Goal: Find specific page/section: Find specific page/section

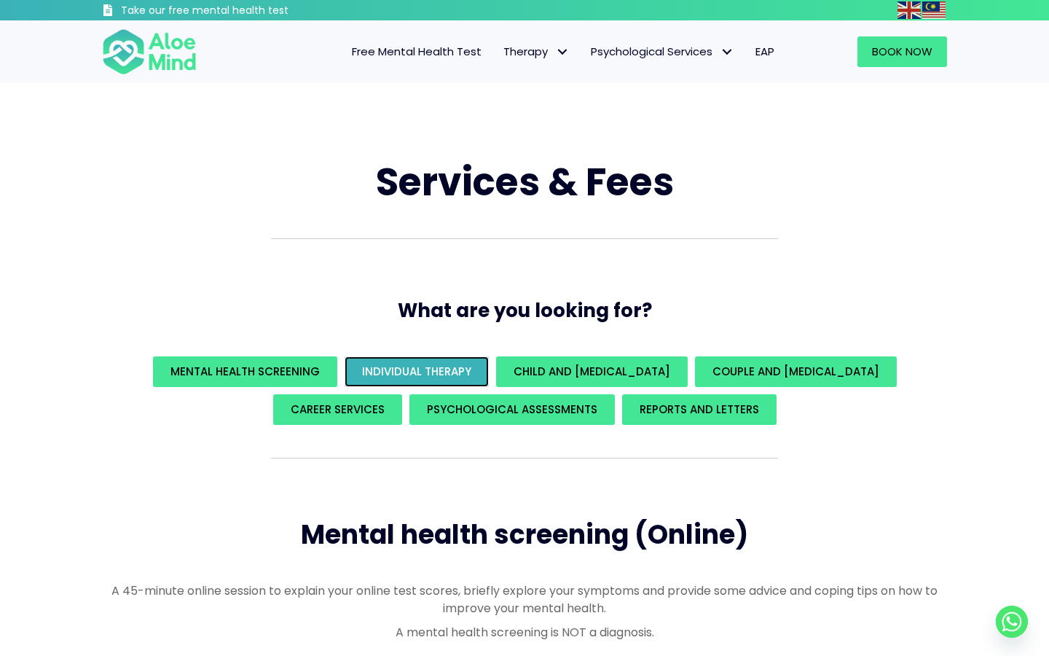
click at [463, 367] on span "Individual Therapy" at bounding box center [416, 371] width 109 height 15
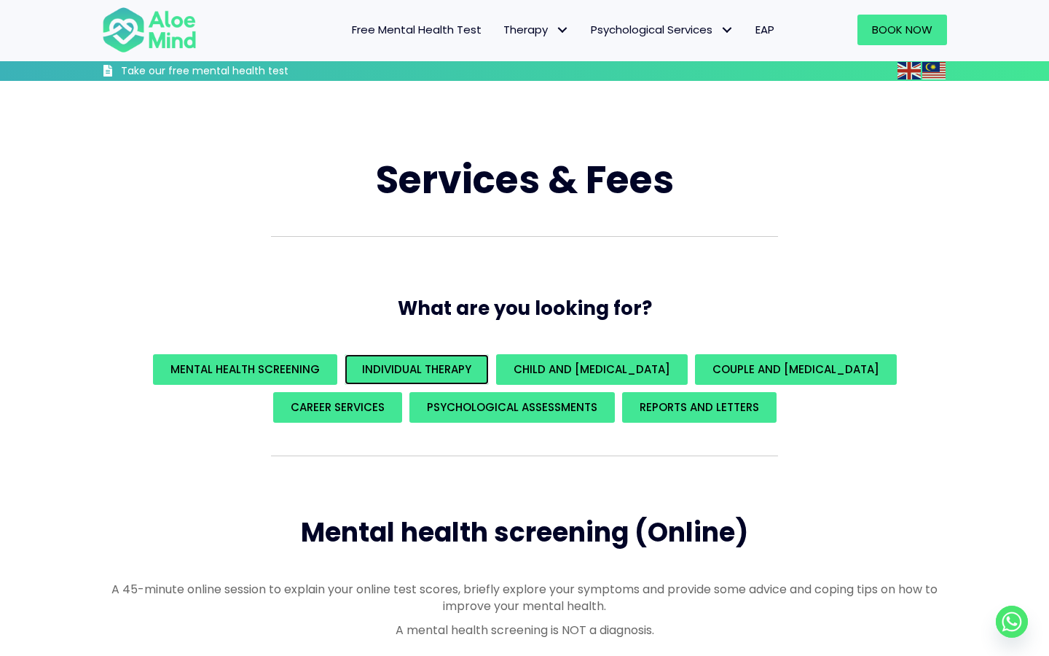
scroll to position [853, 0]
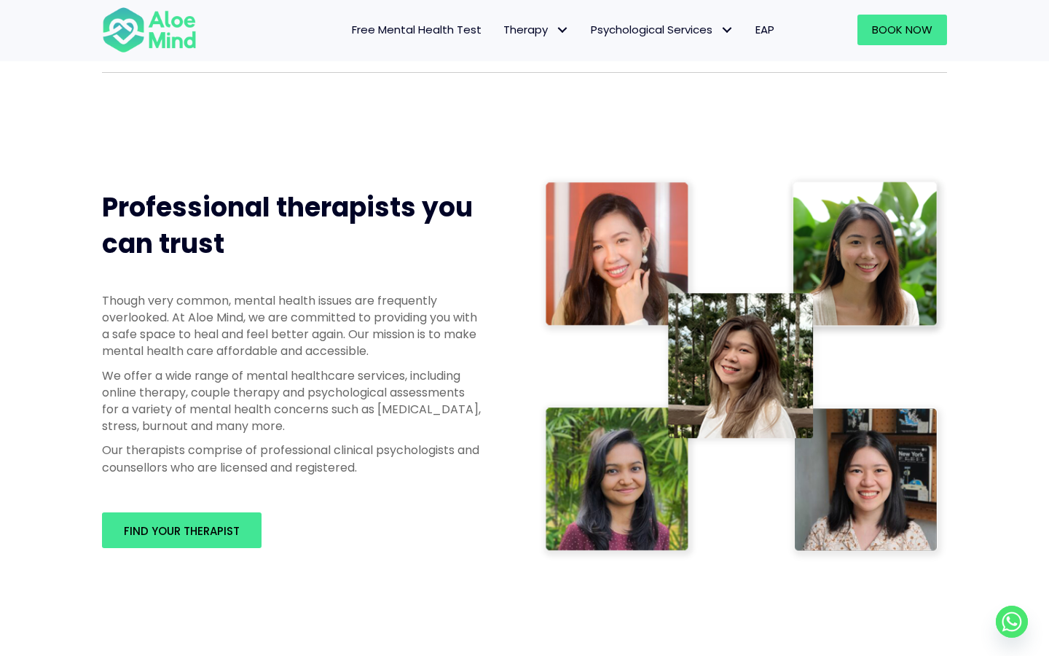
scroll to position [625, 0]
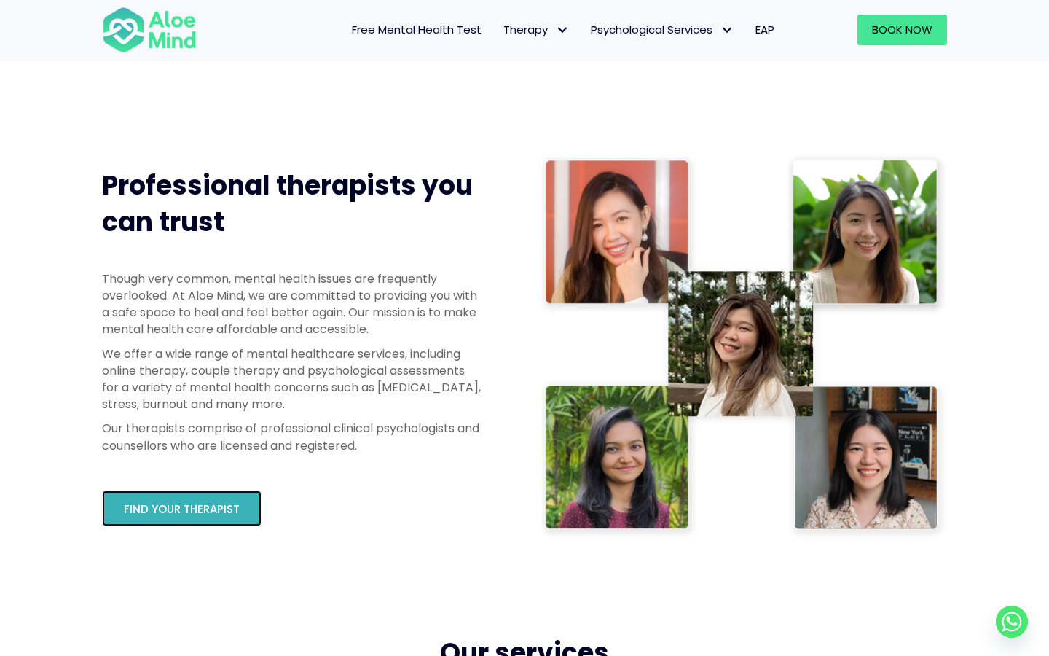
click at [144, 499] on link "Find your therapist" at bounding box center [182, 508] width 160 height 36
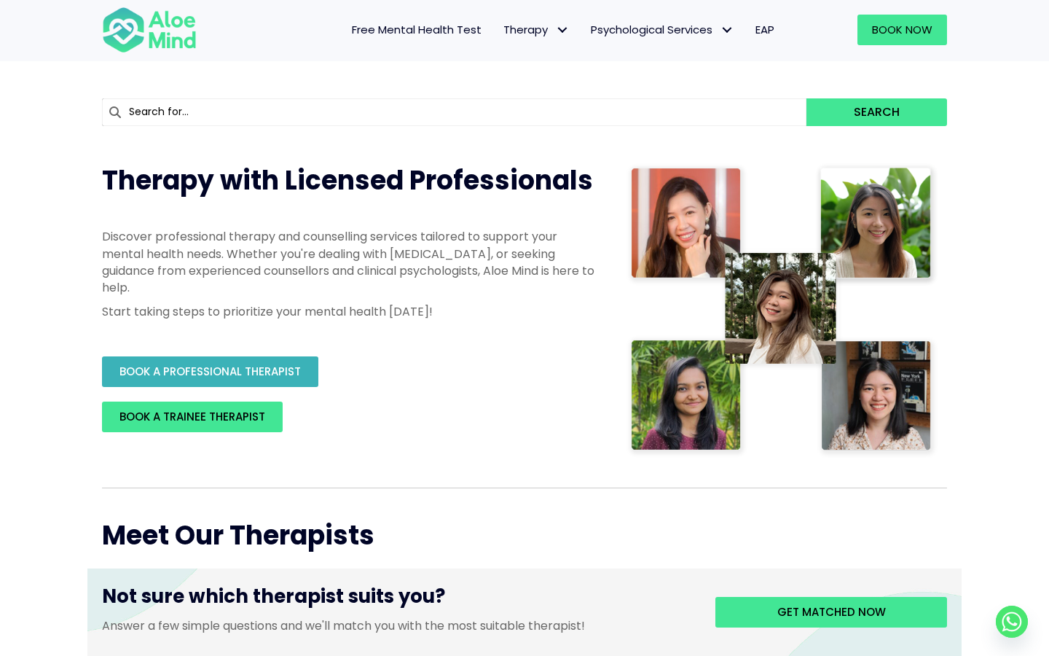
scroll to position [97, 0]
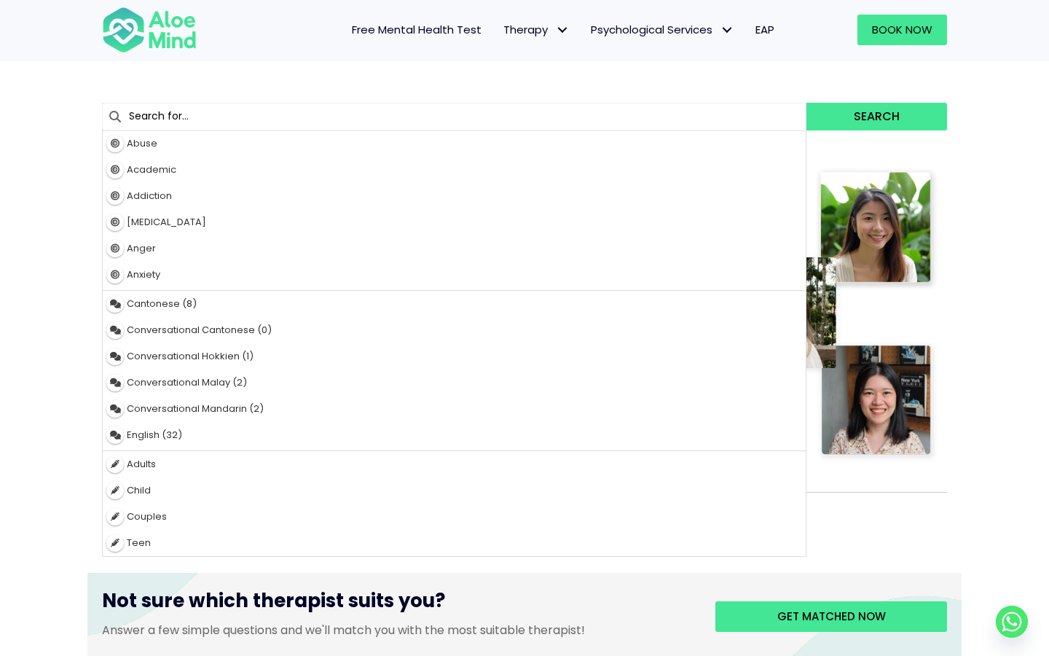
click at [738, 126] on input "text" at bounding box center [454, 117] width 705 height 28
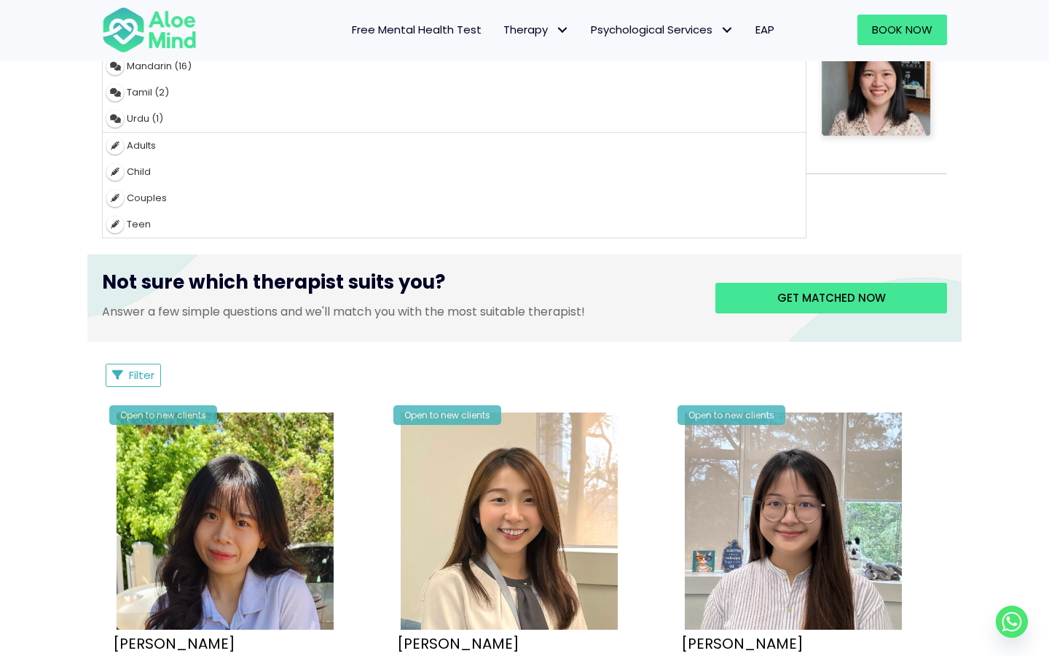
scroll to position [525, 0]
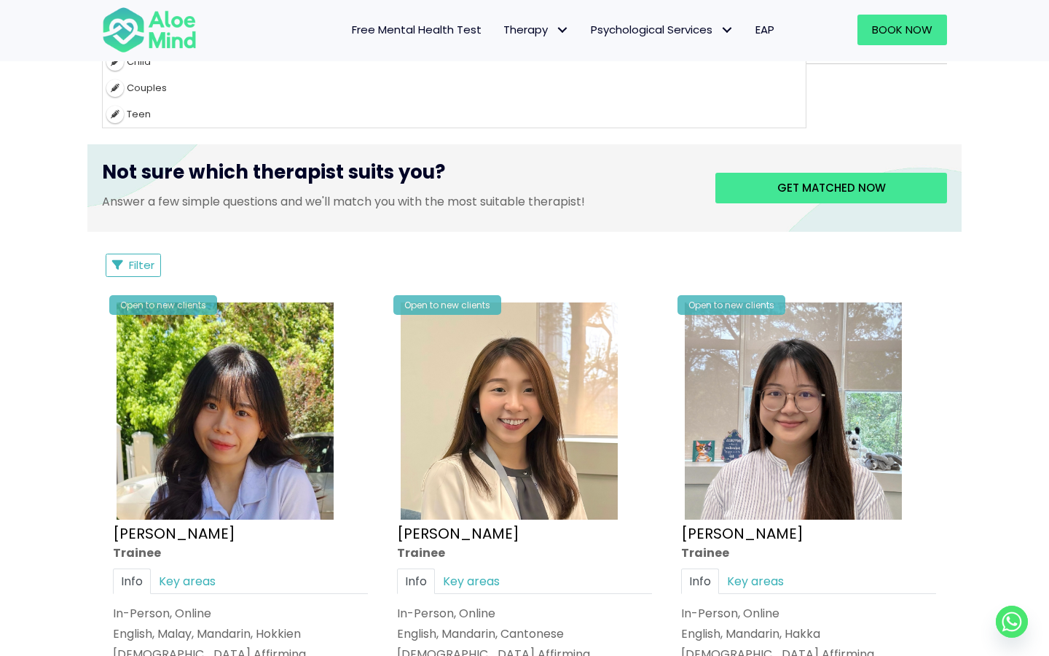
click at [287, 272] on div "Filter Filter Sort by: Newclient (desc) Listing Description Newclient" at bounding box center [524, 265] width 845 height 23
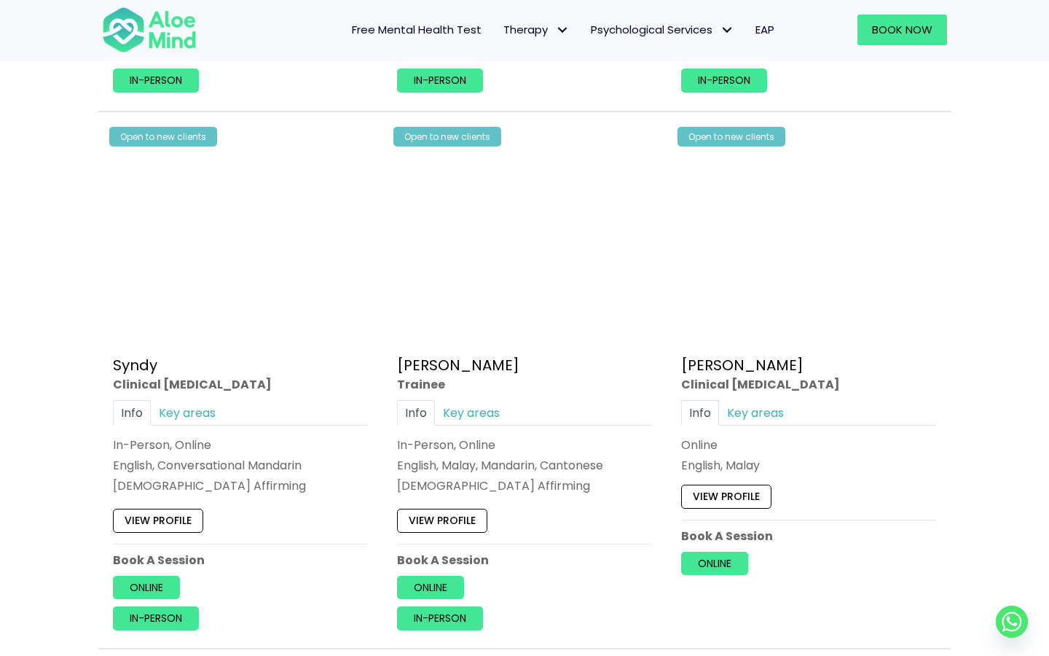
scroll to position [4516, 0]
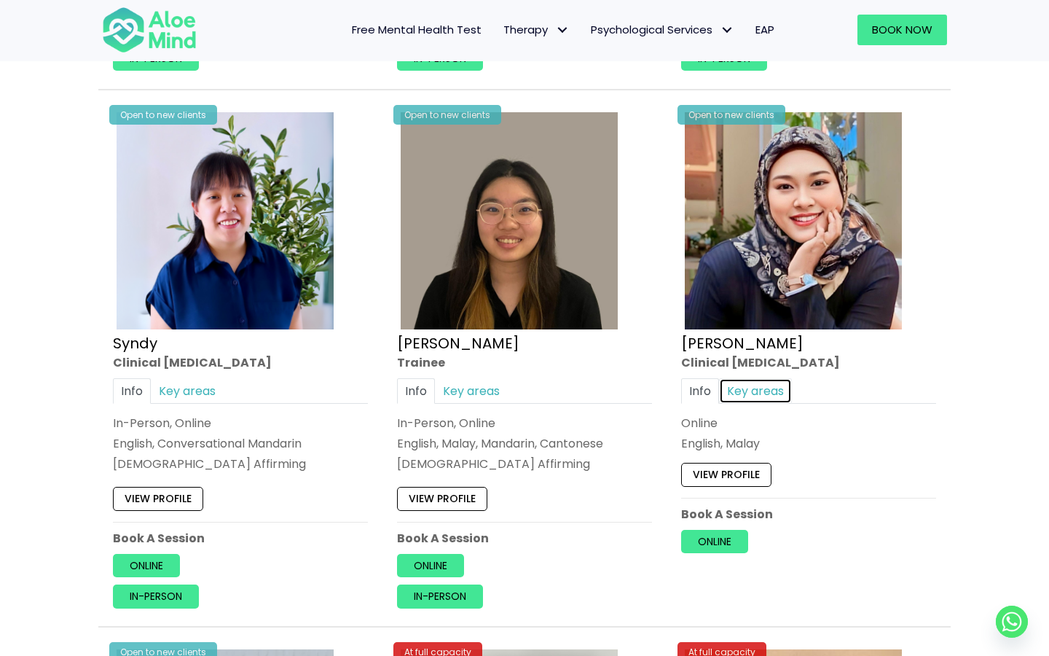
click at [754, 394] on link "Key areas" at bounding box center [755, 391] width 73 height 26
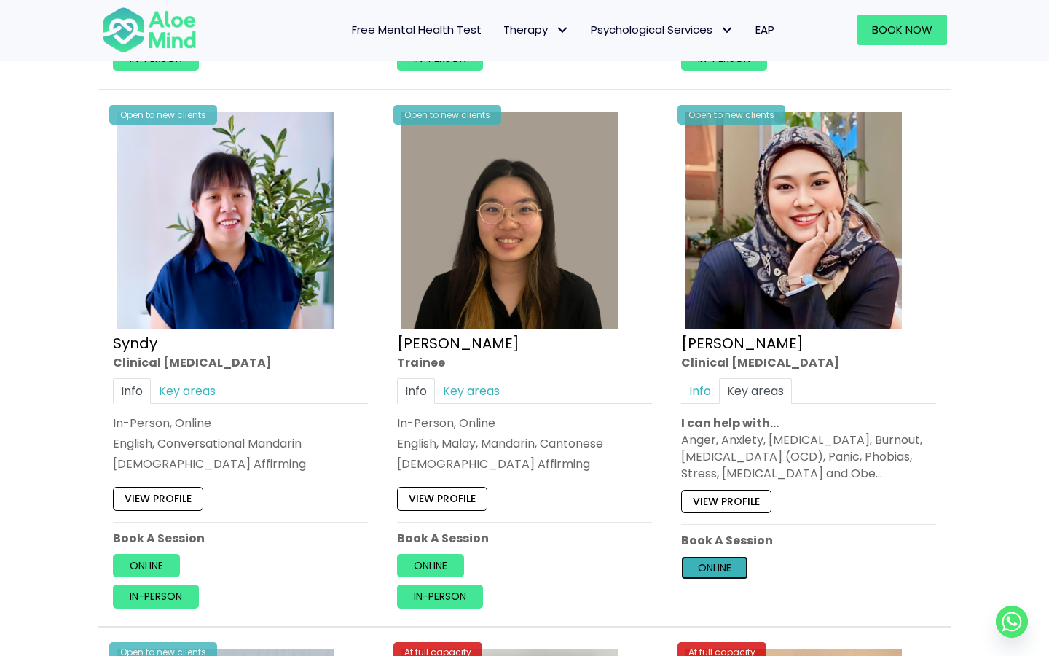
click at [716, 565] on link "Online" at bounding box center [714, 567] width 67 height 23
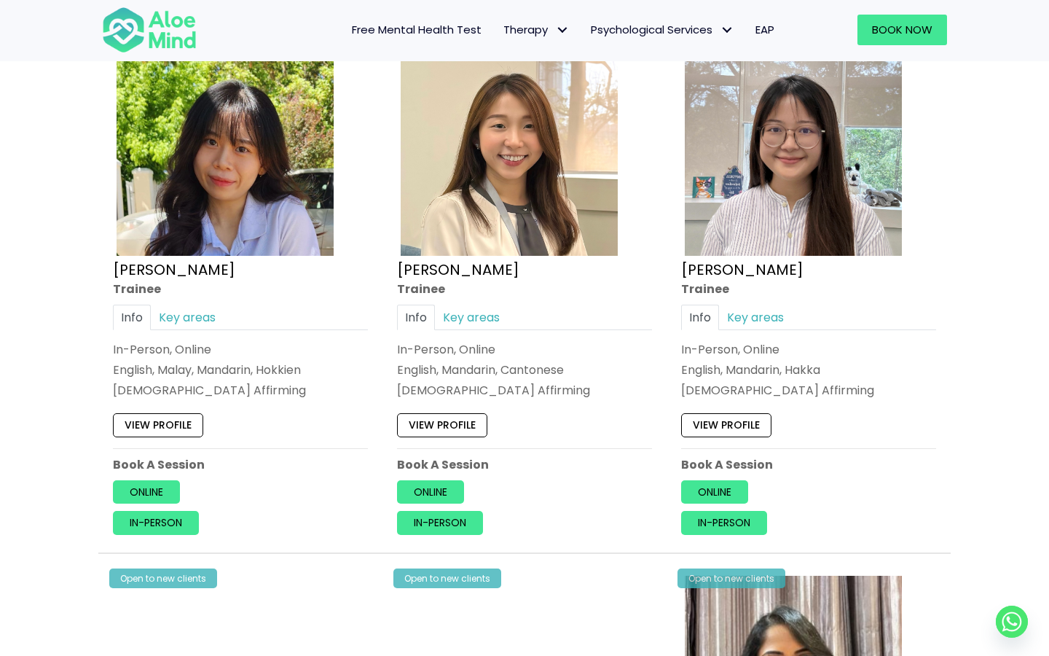
scroll to position [791, 0]
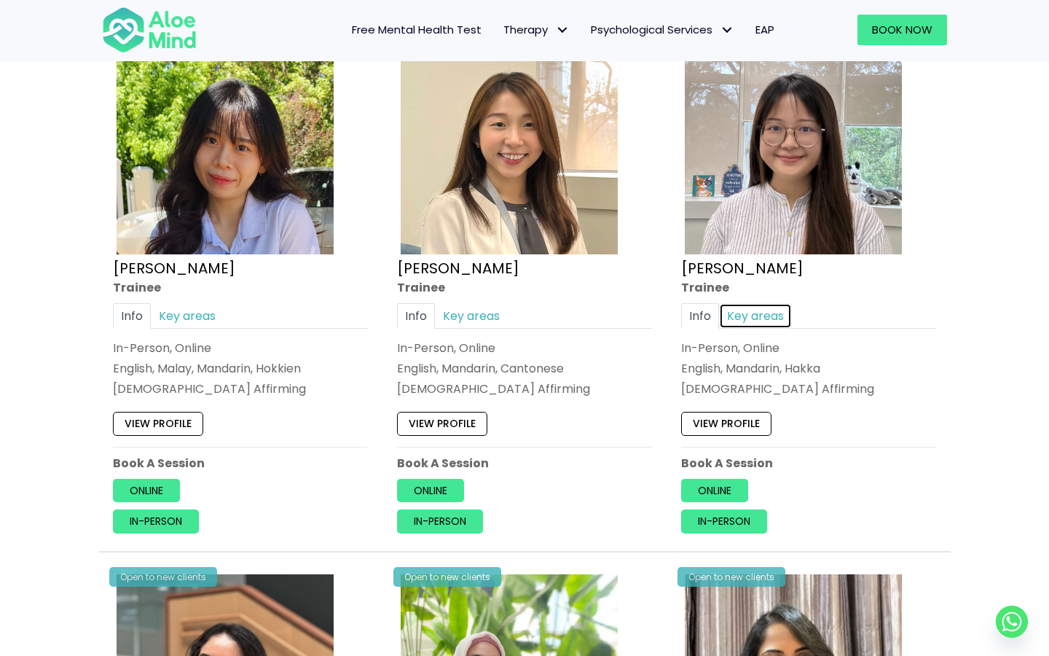
click at [759, 318] on link "Key areas" at bounding box center [755, 316] width 73 height 26
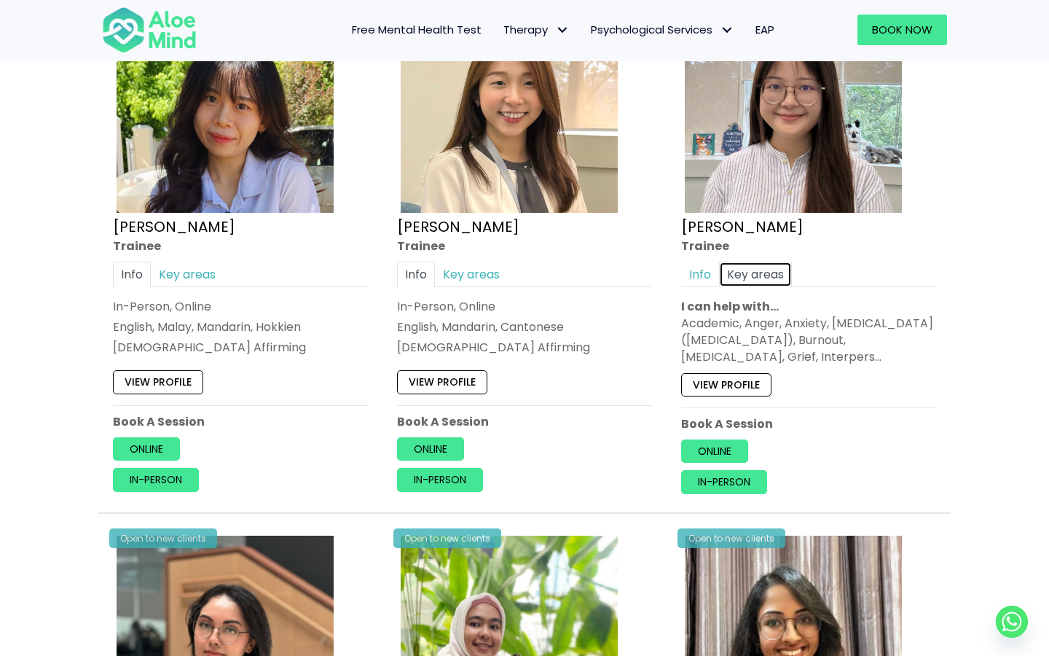
scroll to position [846, 0]
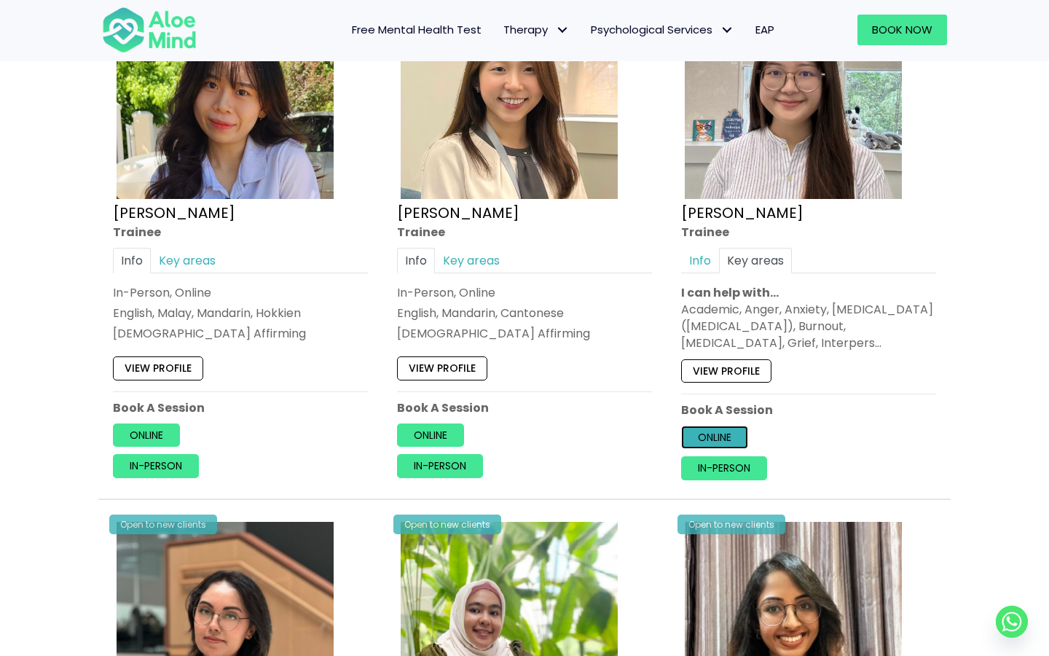
click at [733, 440] on link "Online" at bounding box center [714, 437] width 67 height 23
